Goal: Find specific page/section: Find specific page/section

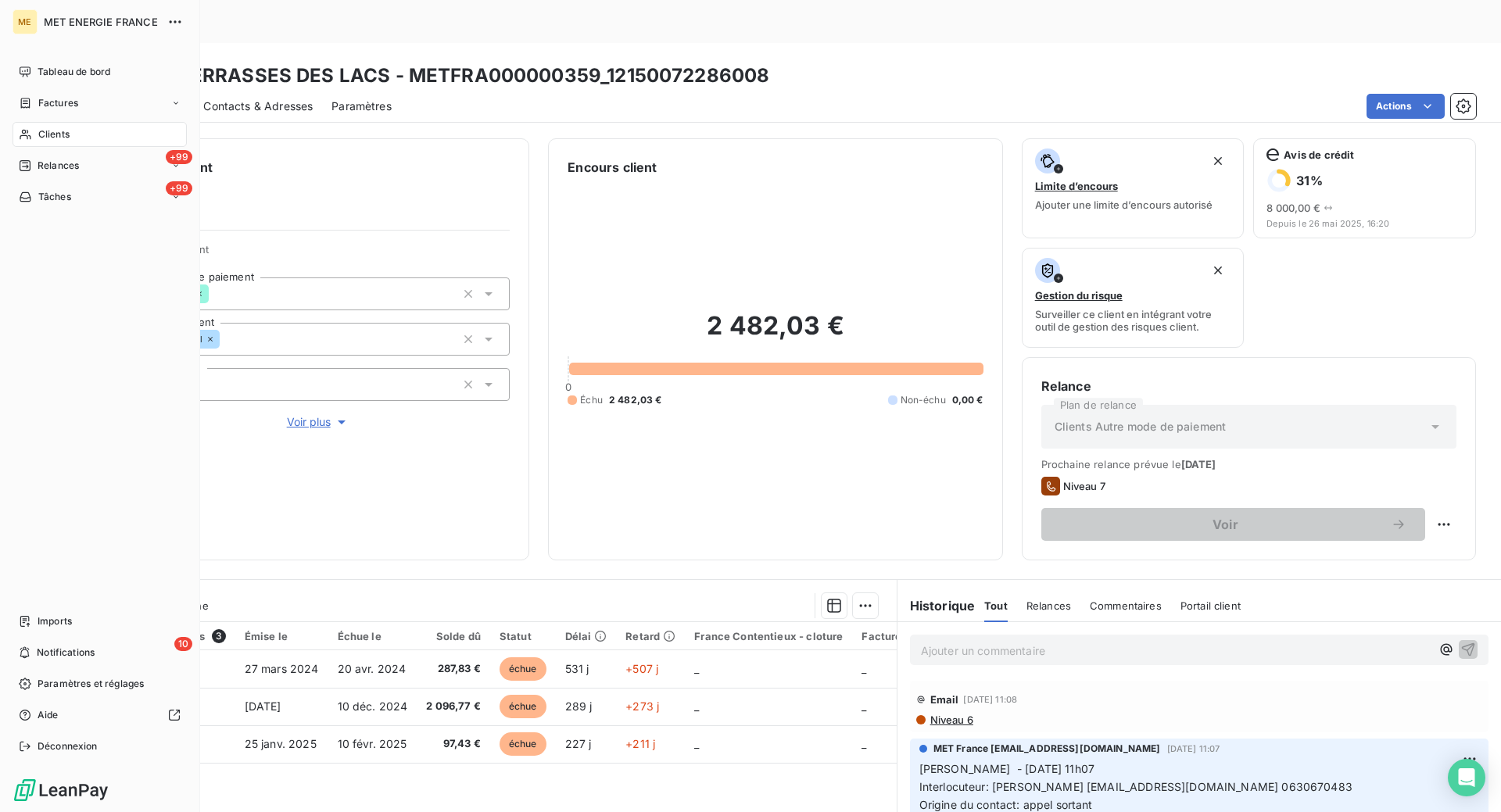
click at [47, 131] on span "Clients" at bounding box center [53, 135] width 31 height 14
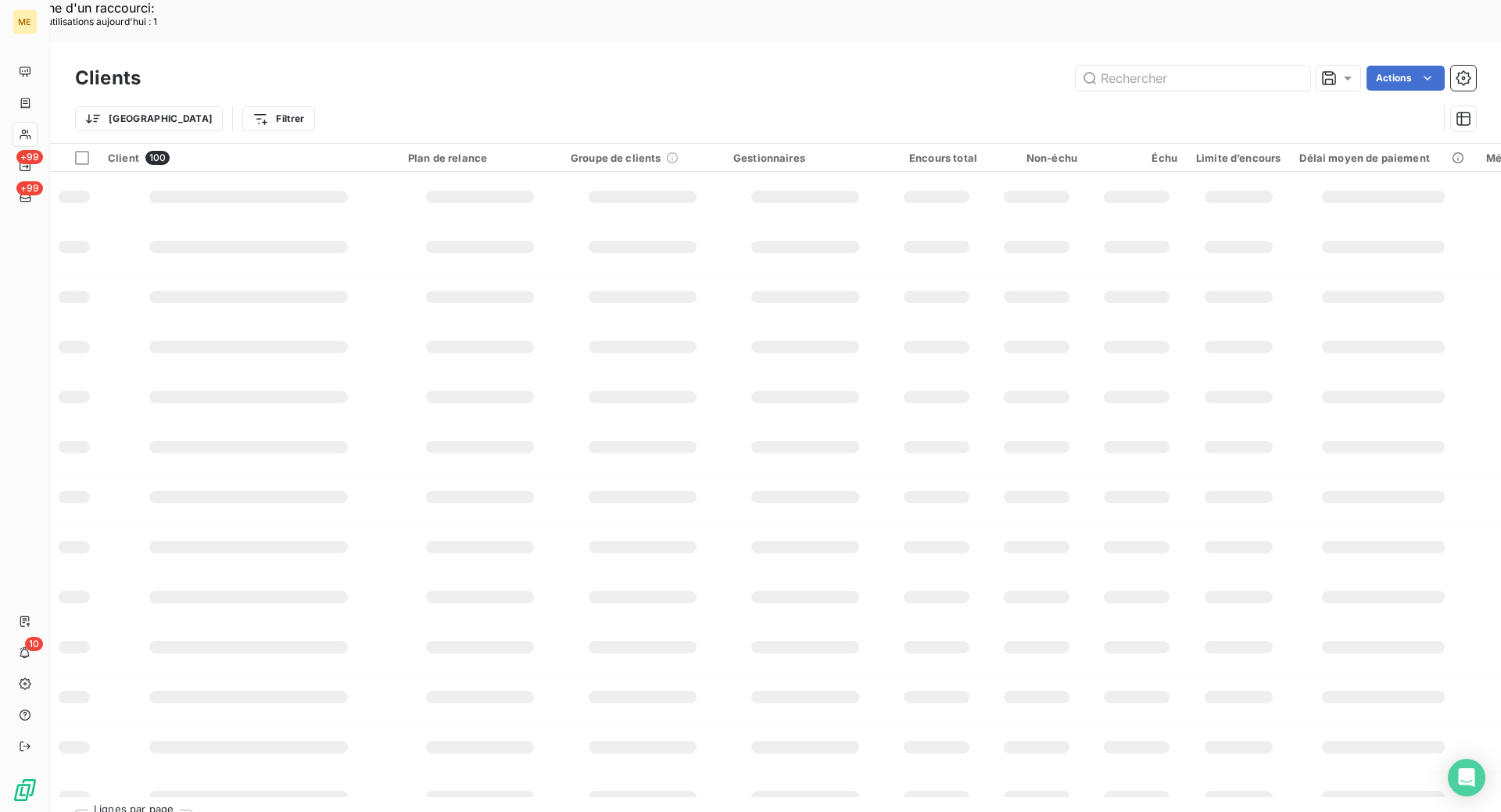
click at [1219, 65] on input "text" at bounding box center [1193, 77] width 235 height 25
paste input "25186975386763"
click at [1212, 65] on input "25186975386763" at bounding box center [1193, 77] width 235 height 25
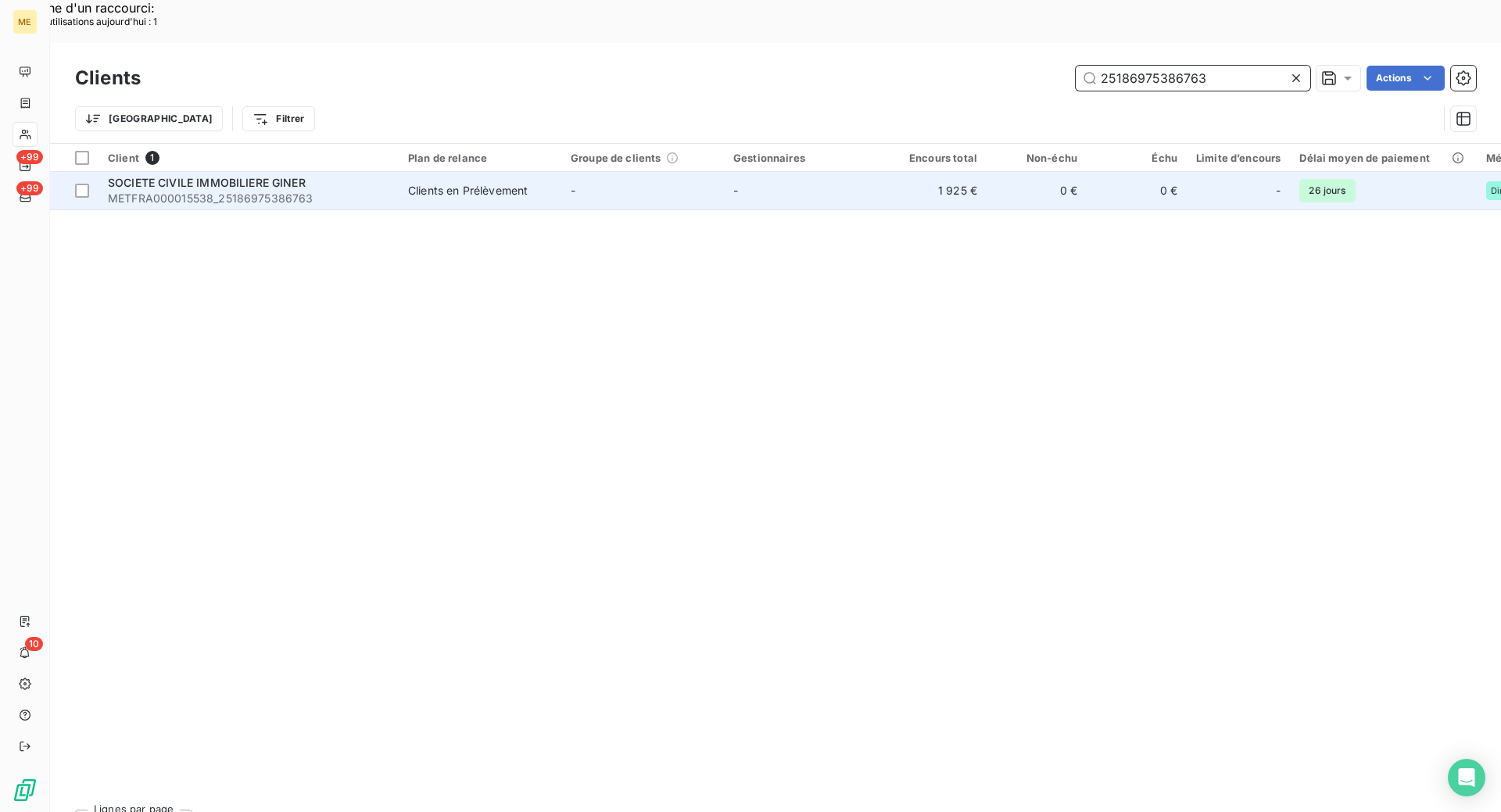
type input "25186975386763"
click at [373, 191] on span "METFRA000015538_25186975386763" at bounding box center [248, 199] width 282 height 16
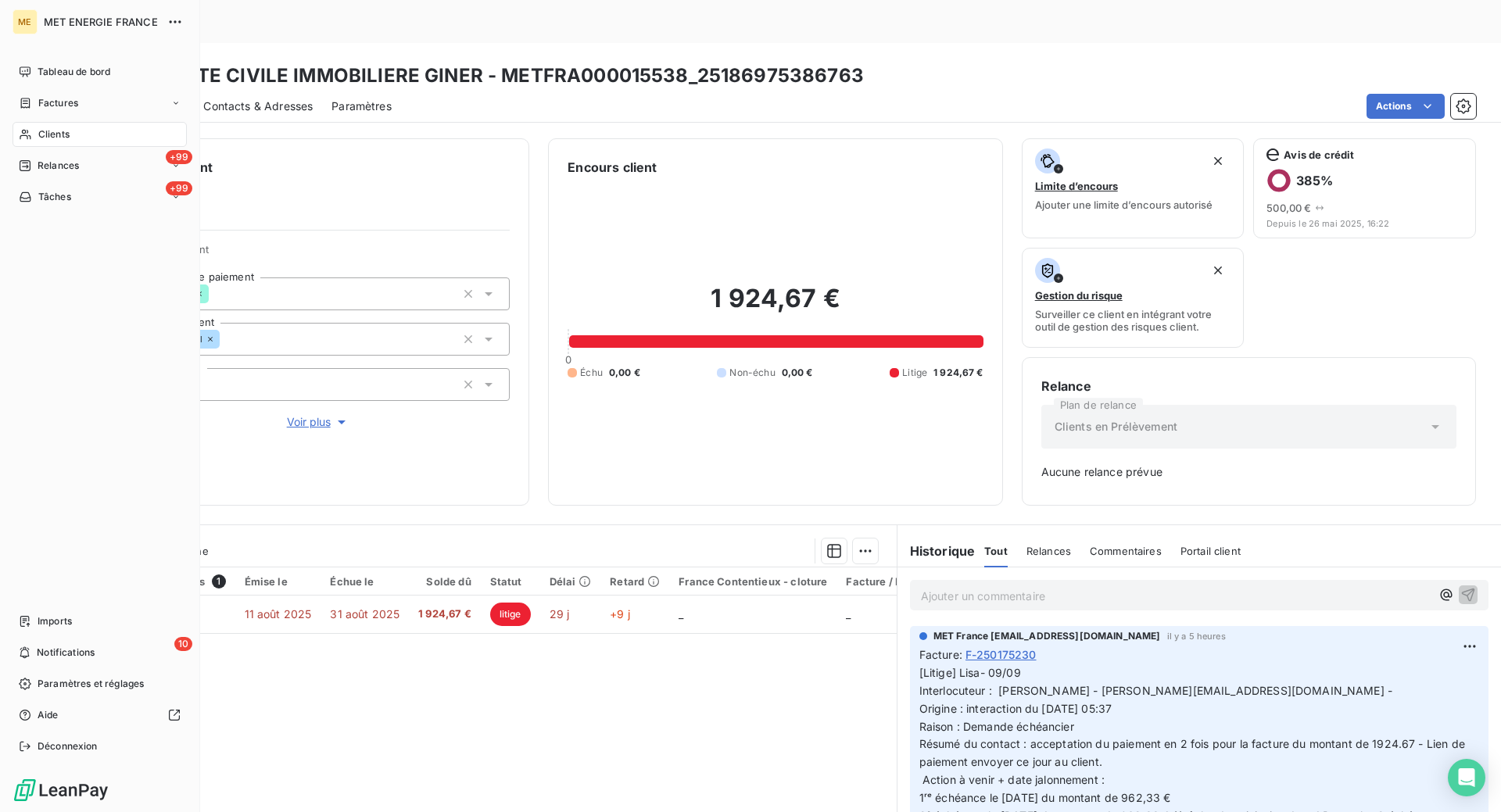
click at [73, 135] on div "Clients" at bounding box center [100, 134] width 174 height 25
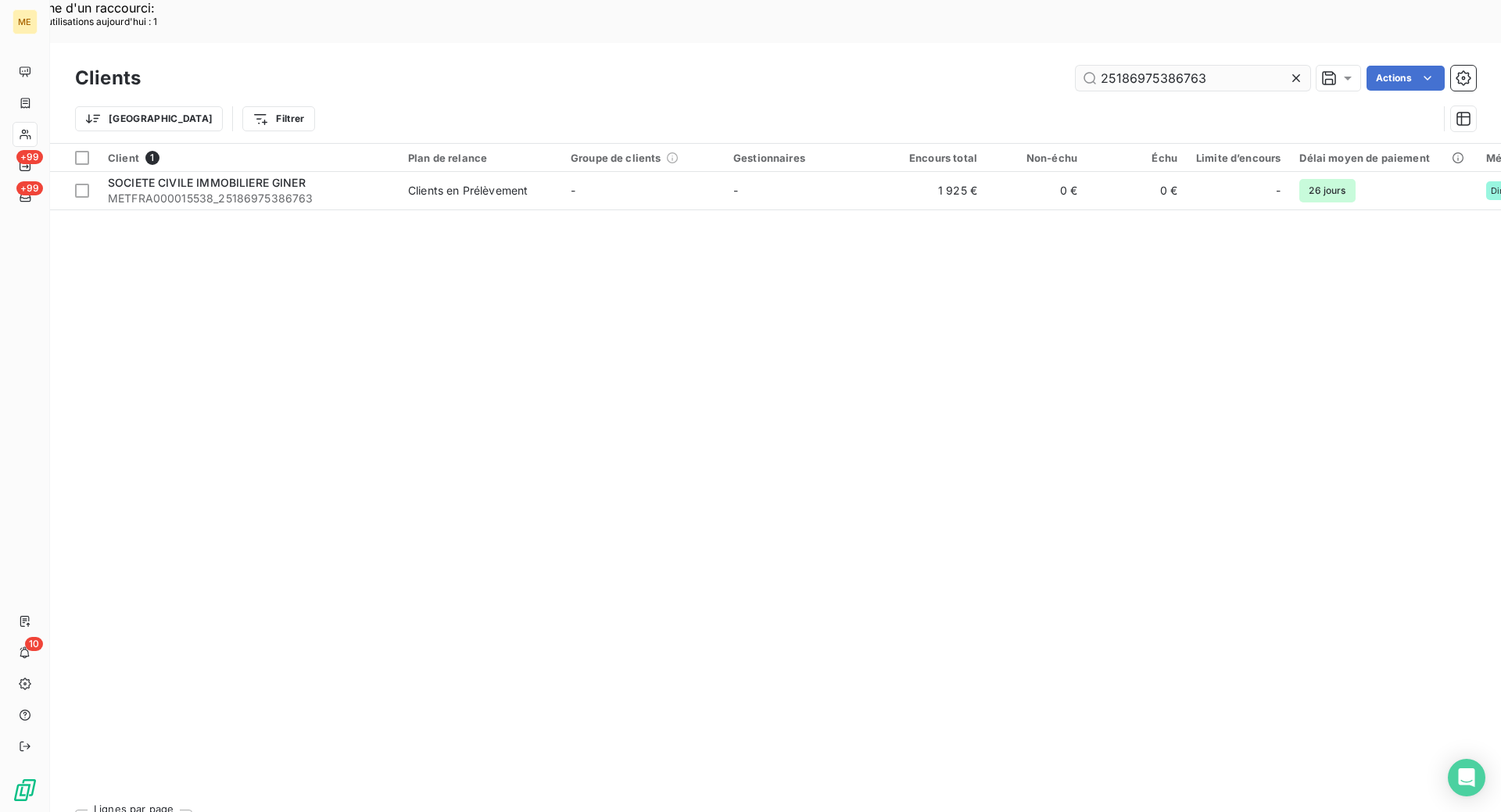
click at [1255, 65] on input "25186975386763" at bounding box center [1193, 77] width 235 height 25
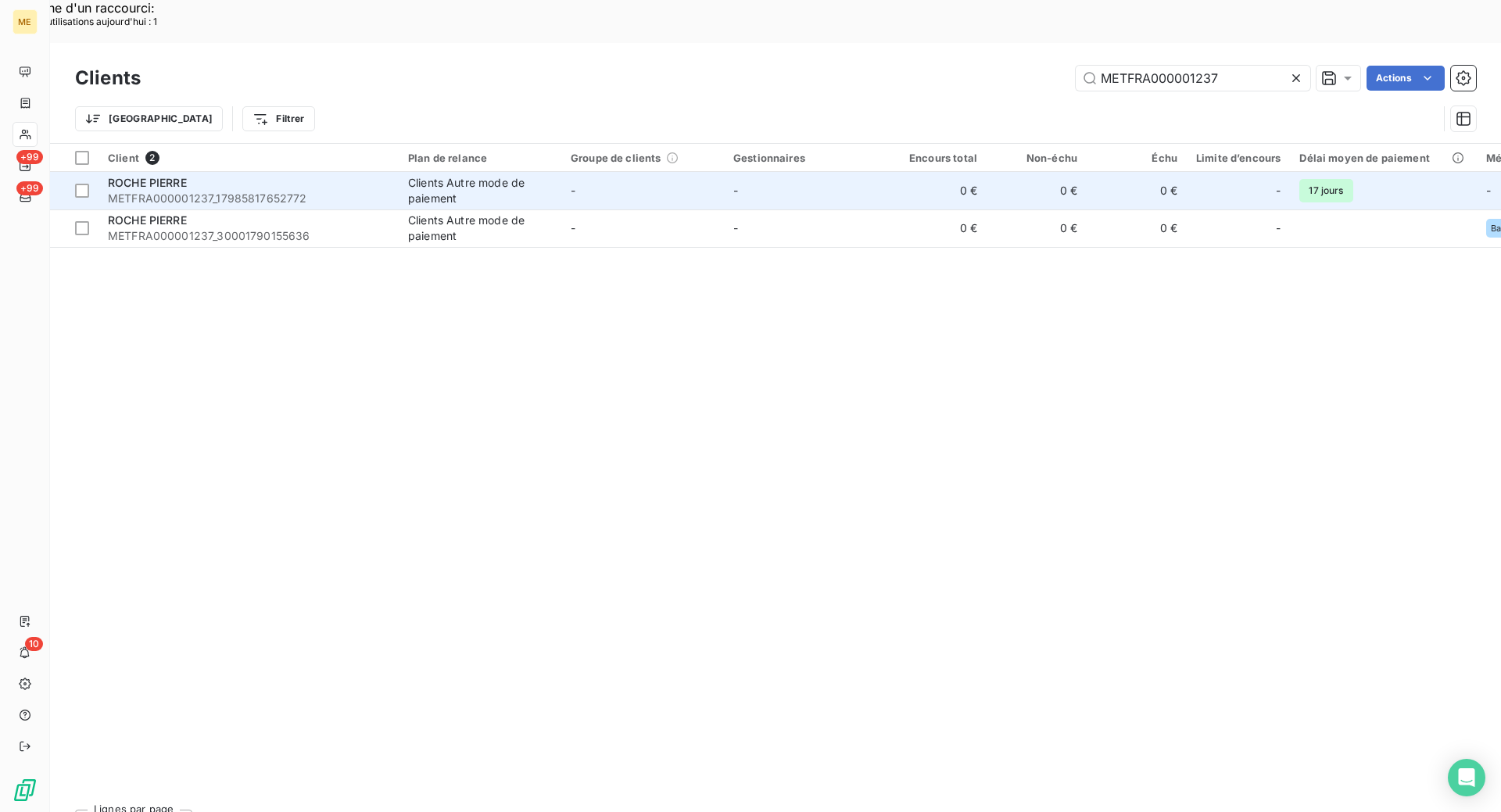
type input "METFRA000001237"
click at [366, 191] on span "METFRA000001237_17985817652772" at bounding box center [248, 199] width 282 height 16
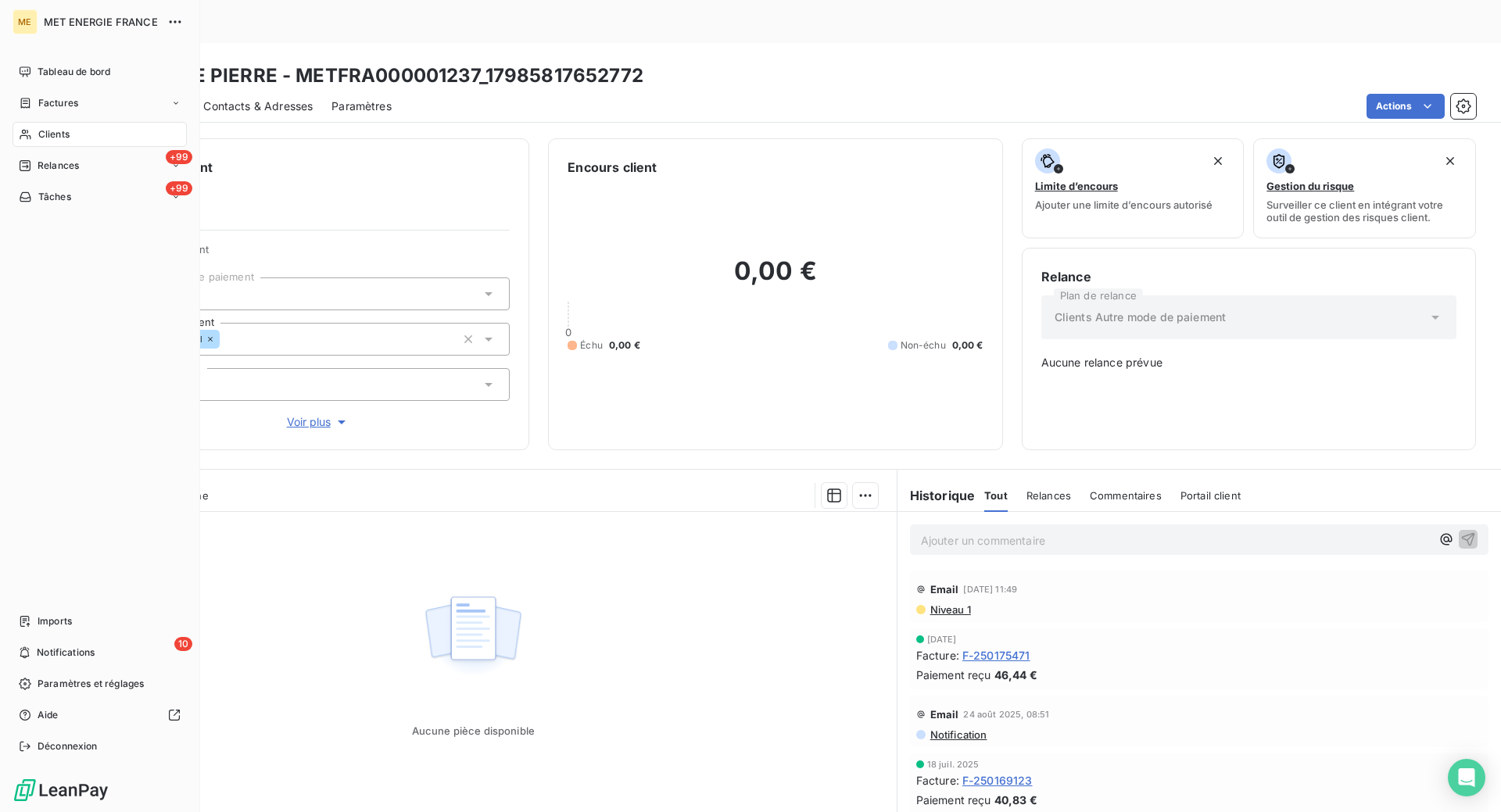
click at [57, 136] on span "Clients" at bounding box center [53, 135] width 31 height 14
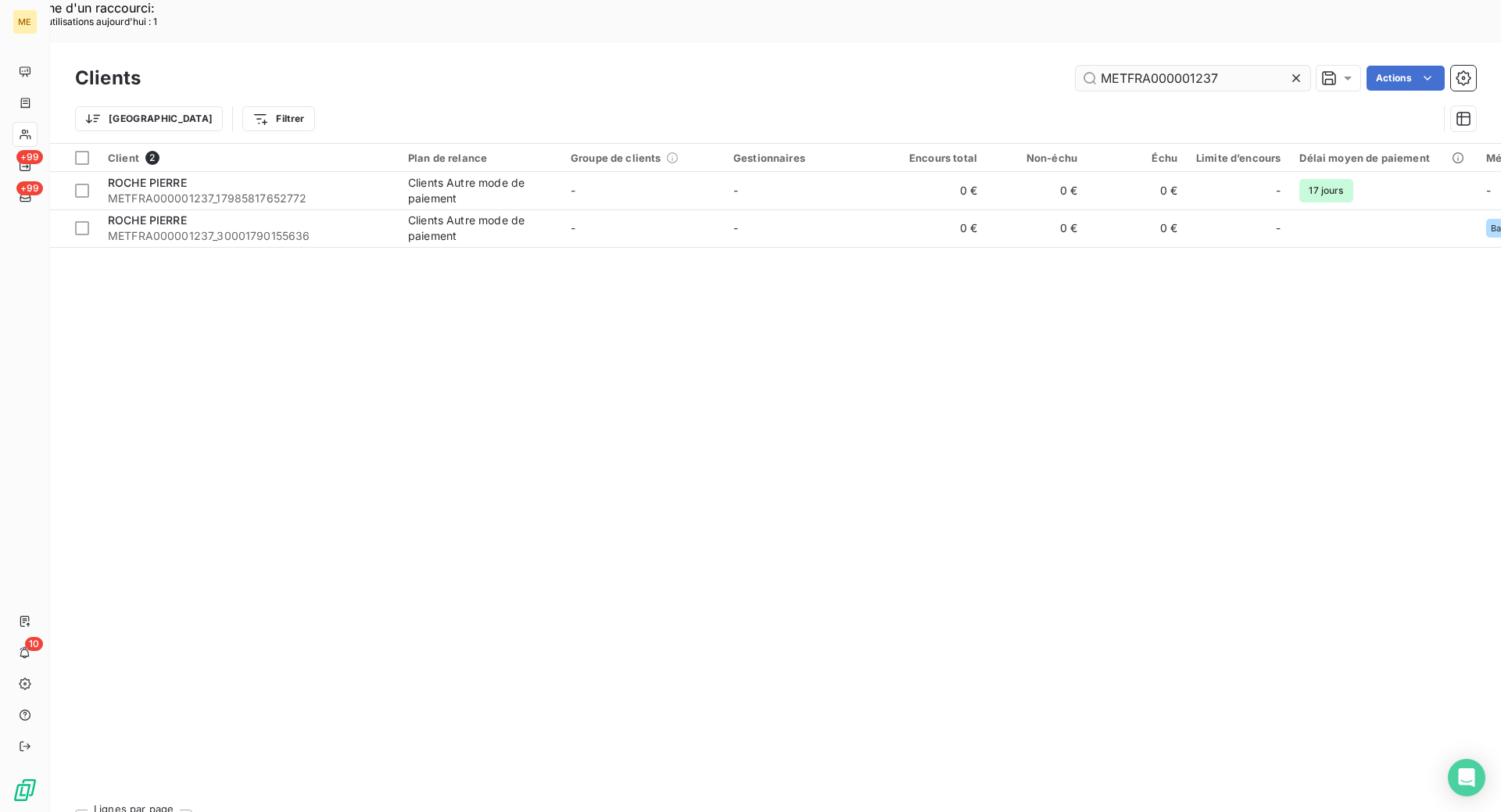
click at [1234, 65] on input "METFRA000001237" at bounding box center [1193, 77] width 235 height 25
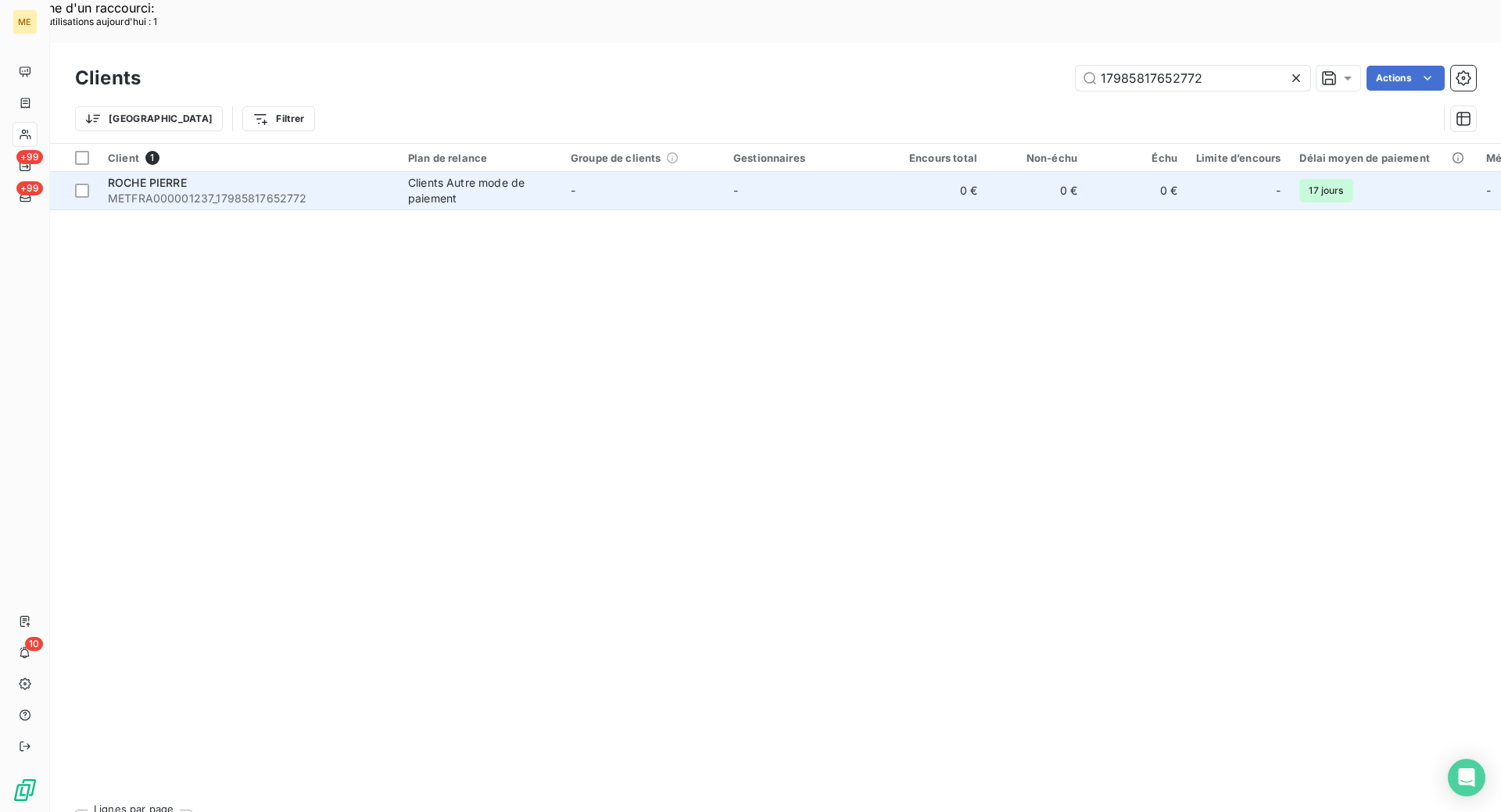
type input "17985817652772"
click at [349, 191] on span "METFRA000001237_17985817652772" at bounding box center [248, 199] width 282 height 16
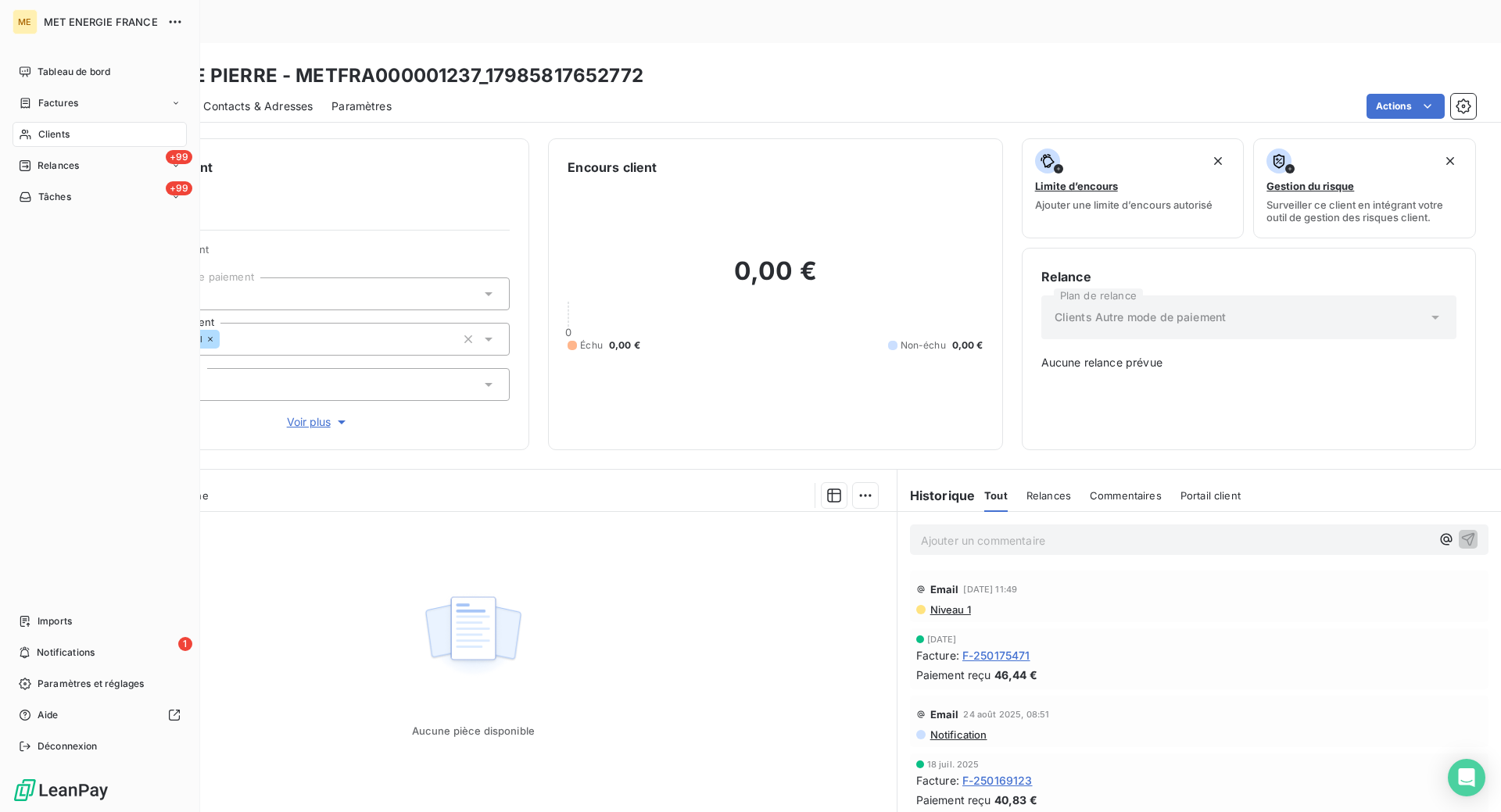
click at [68, 140] on span "Clients" at bounding box center [53, 135] width 31 height 14
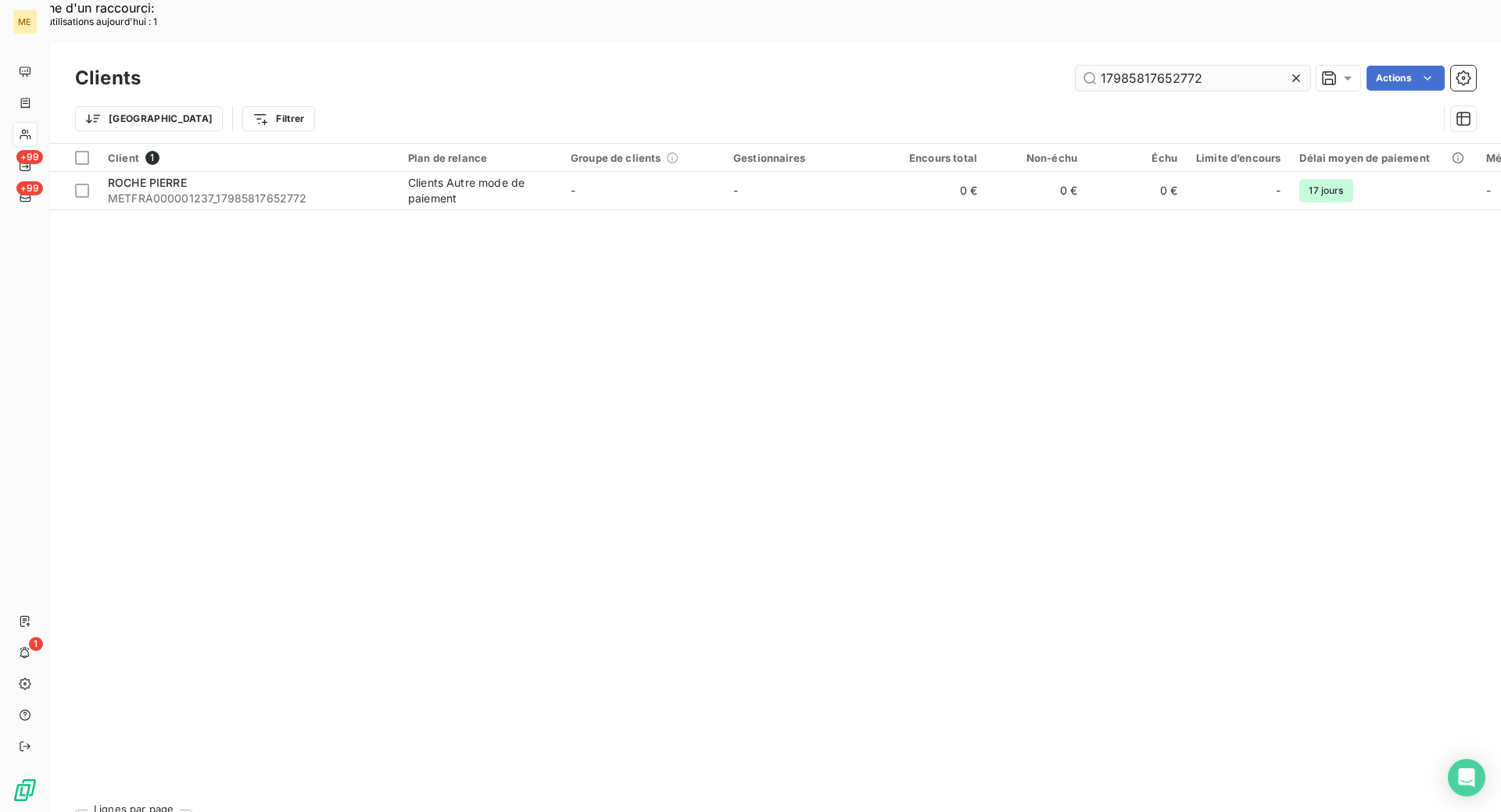
click at [1231, 65] on input "17985817652772" at bounding box center [1193, 77] width 235 height 25
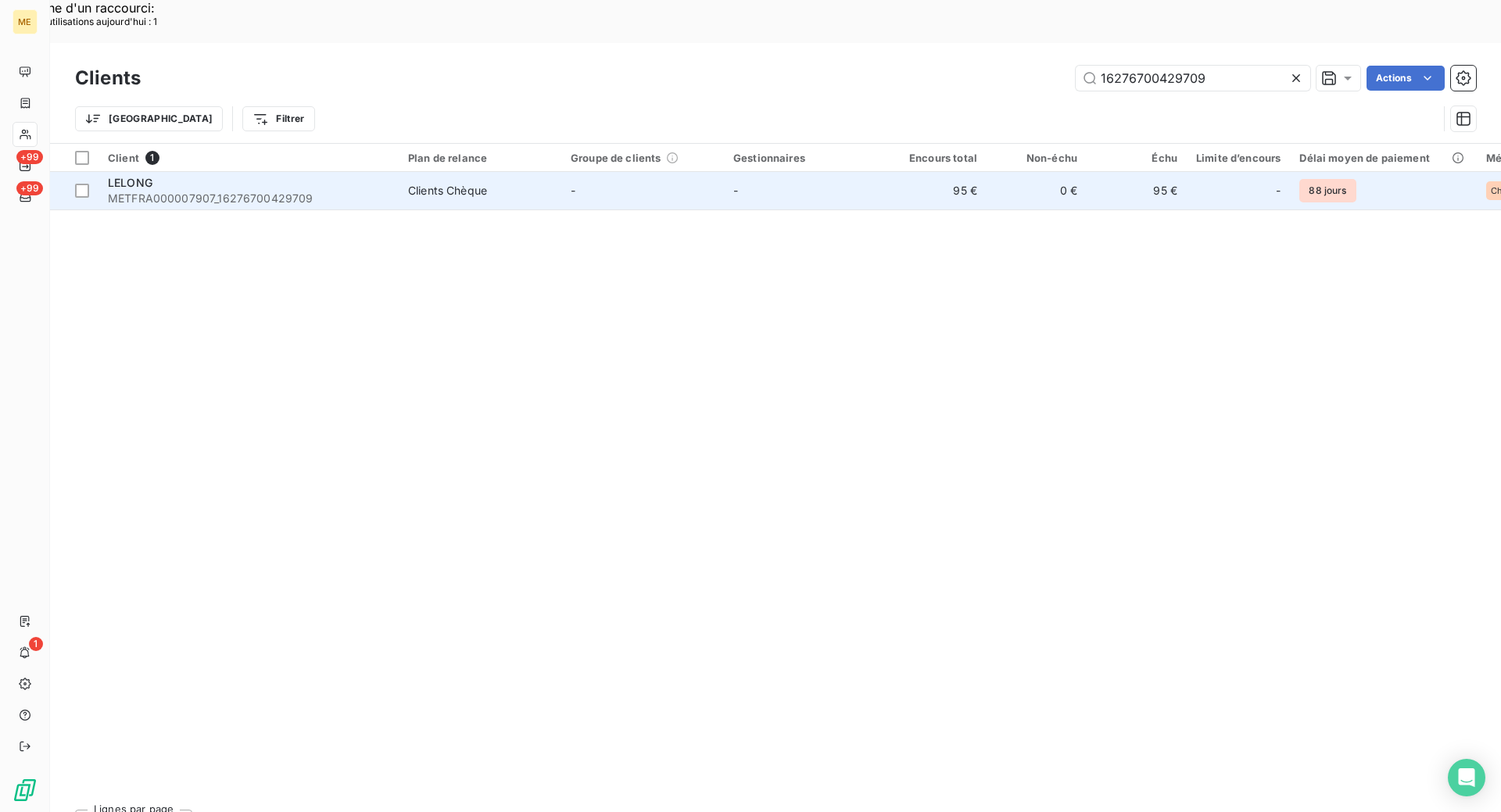
type input "16276700429709"
click at [334, 191] on span "METFRA000007907_16276700429709" at bounding box center [248, 199] width 282 height 16
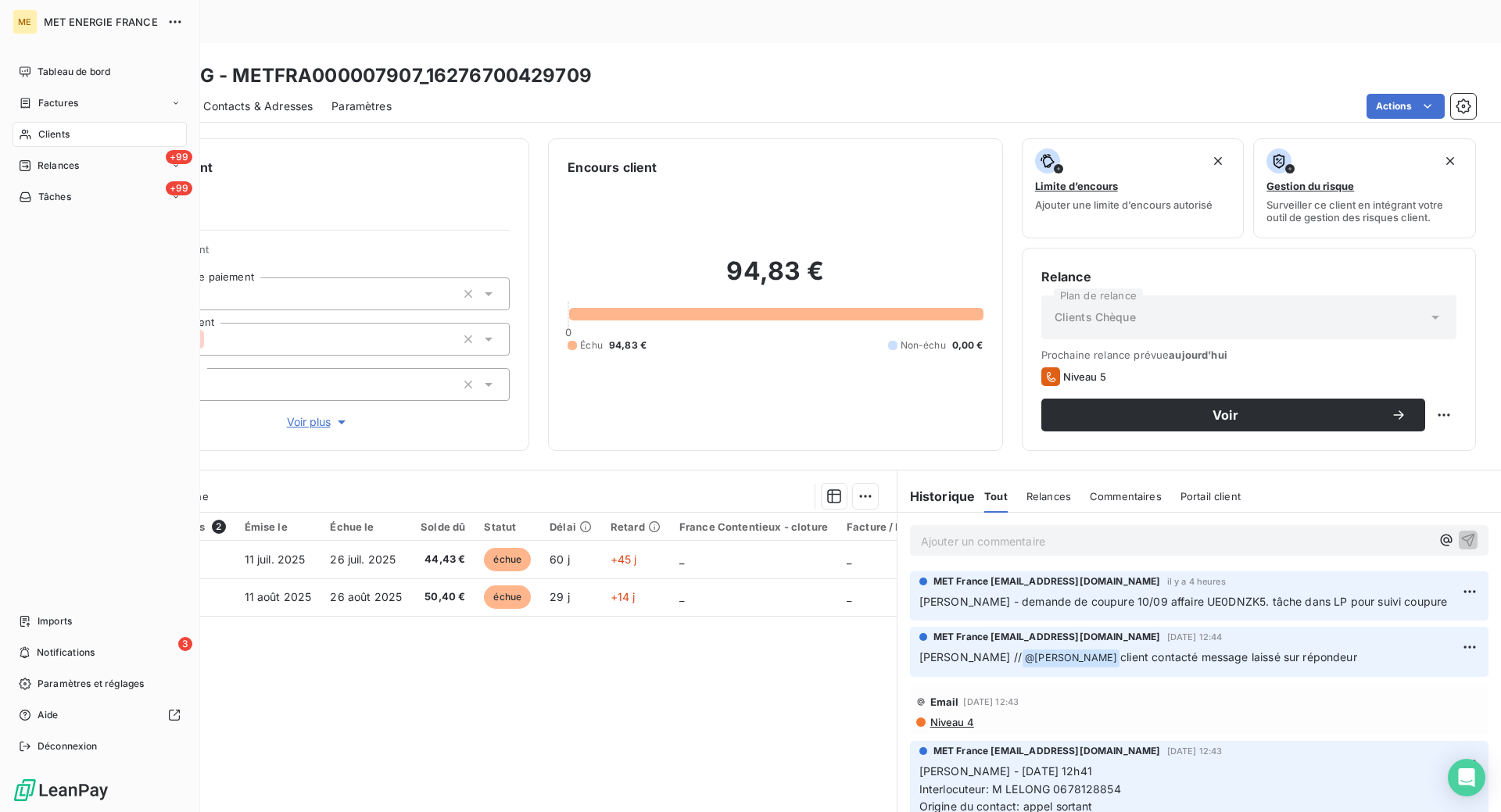
click at [55, 129] on span "Clients" at bounding box center [53, 135] width 31 height 14
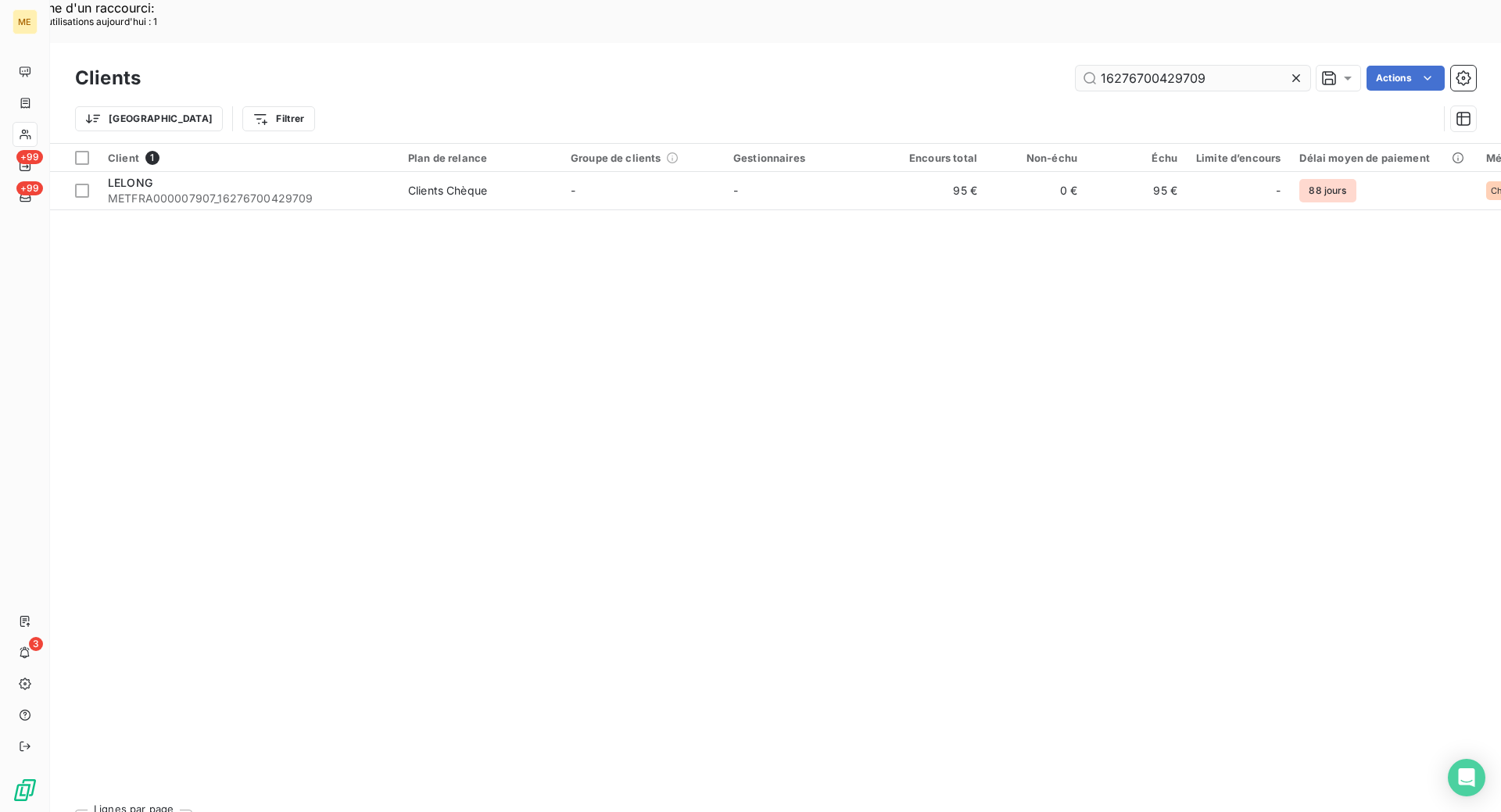
click at [1222, 65] on input "16276700429709" at bounding box center [1193, 77] width 235 height 25
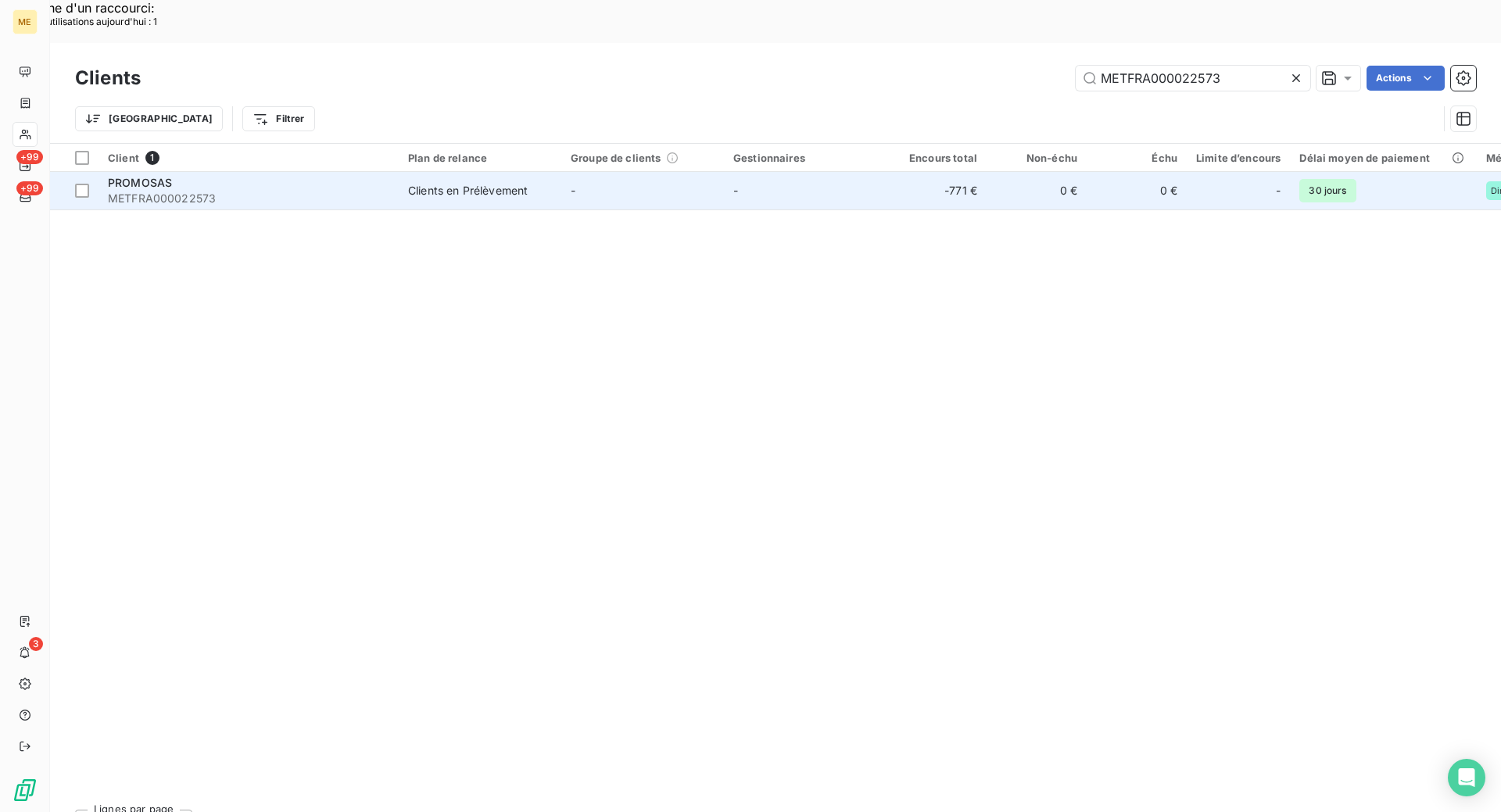
type input "METFRA000022573"
click at [349, 175] on div "PROMOSAS" at bounding box center [248, 183] width 282 height 16
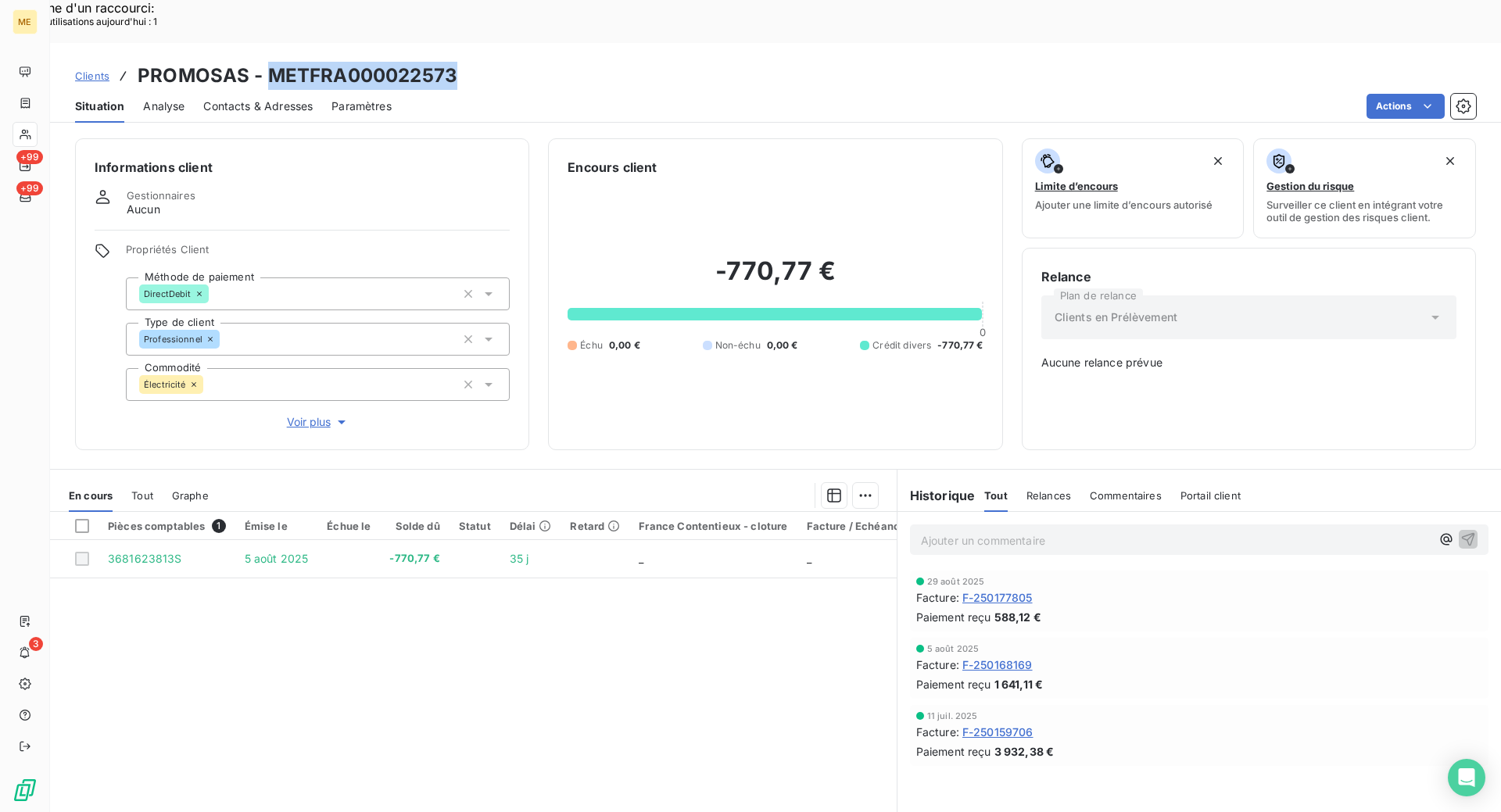
drag, startPoint x: 469, startPoint y: 31, endPoint x: 263, endPoint y: 41, distance: 206.2
click at [263, 61] on div "Clients PROMOSAS - METFRA000022573" at bounding box center [776, 75] width 1451 height 28
copy h3 "METFRA000022573"
